Goal: Task Accomplishment & Management: Manage account settings

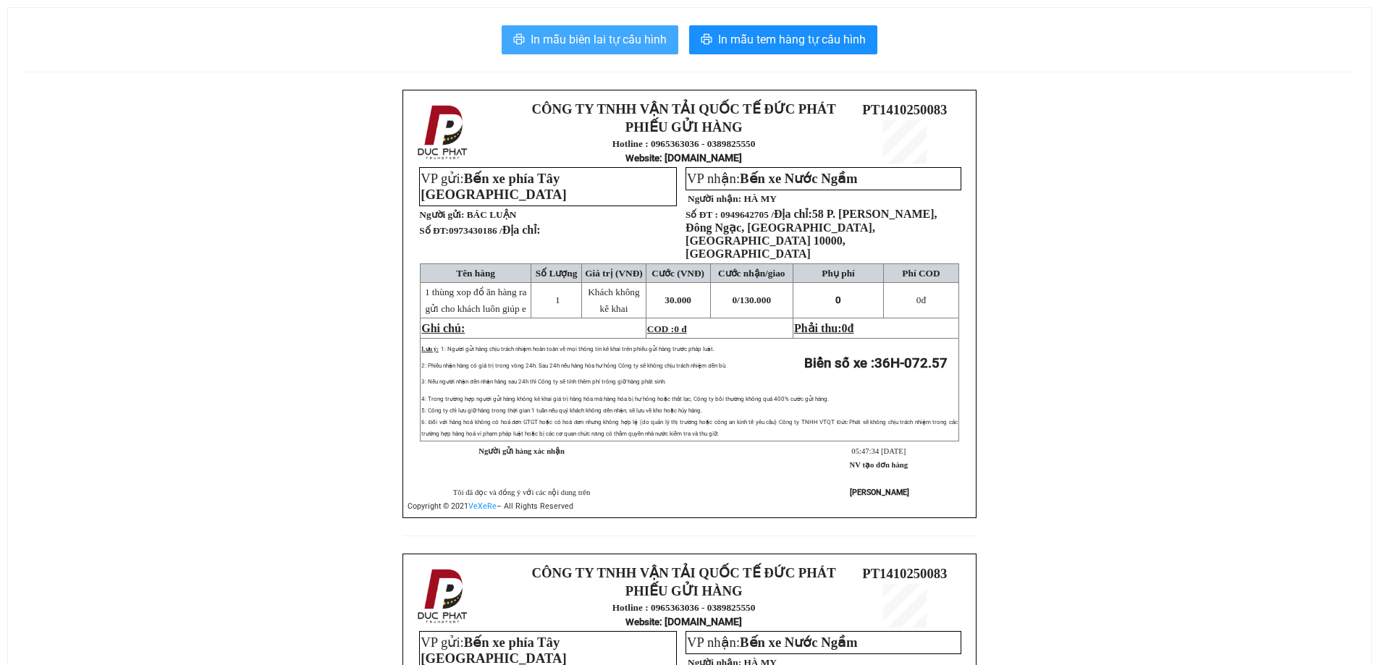
click at [617, 36] on span "In mẫu biên lai tự cấu hình" at bounding box center [598, 39] width 136 height 18
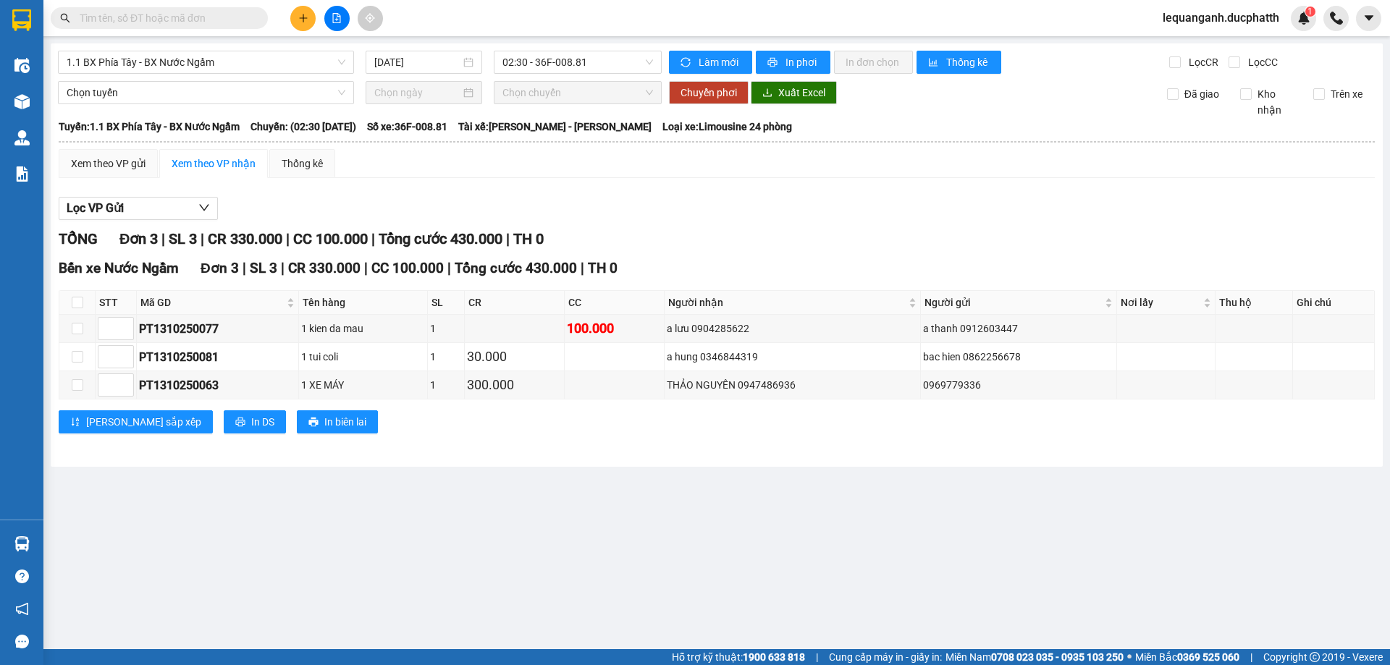
click at [1196, 17] on span "lequanganh.ducphatth" at bounding box center [1221, 18] width 140 height 18
click at [1177, 41] on span "Đăng xuất" at bounding box center [1226, 45] width 111 height 16
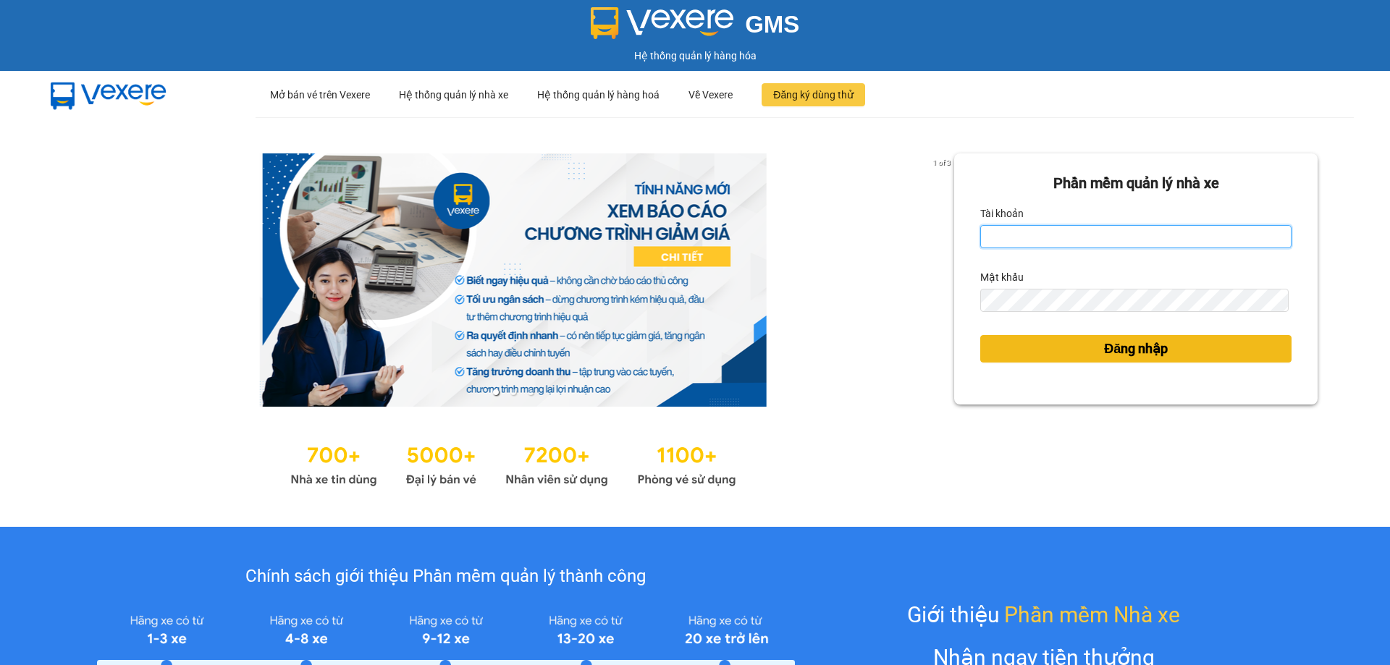
type input "hqtrang.ducphatth"
click at [1085, 350] on button "Đăng nhập" at bounding box center [1135, 349] width 311 height 28
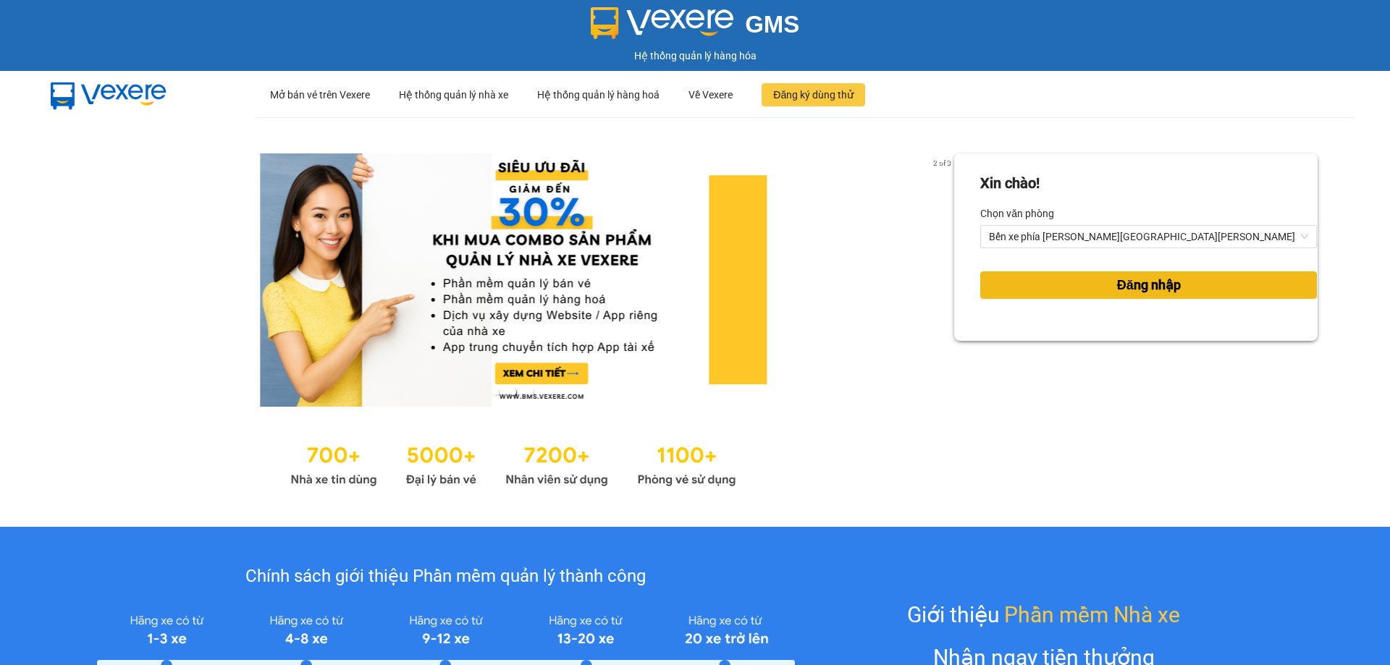
click at [1081, 281] on button "Đăng nhập" at bounding box center [1148, 285] width 337 height 28
